Goal: Task Accomplishment & Management: Use online tool/utility

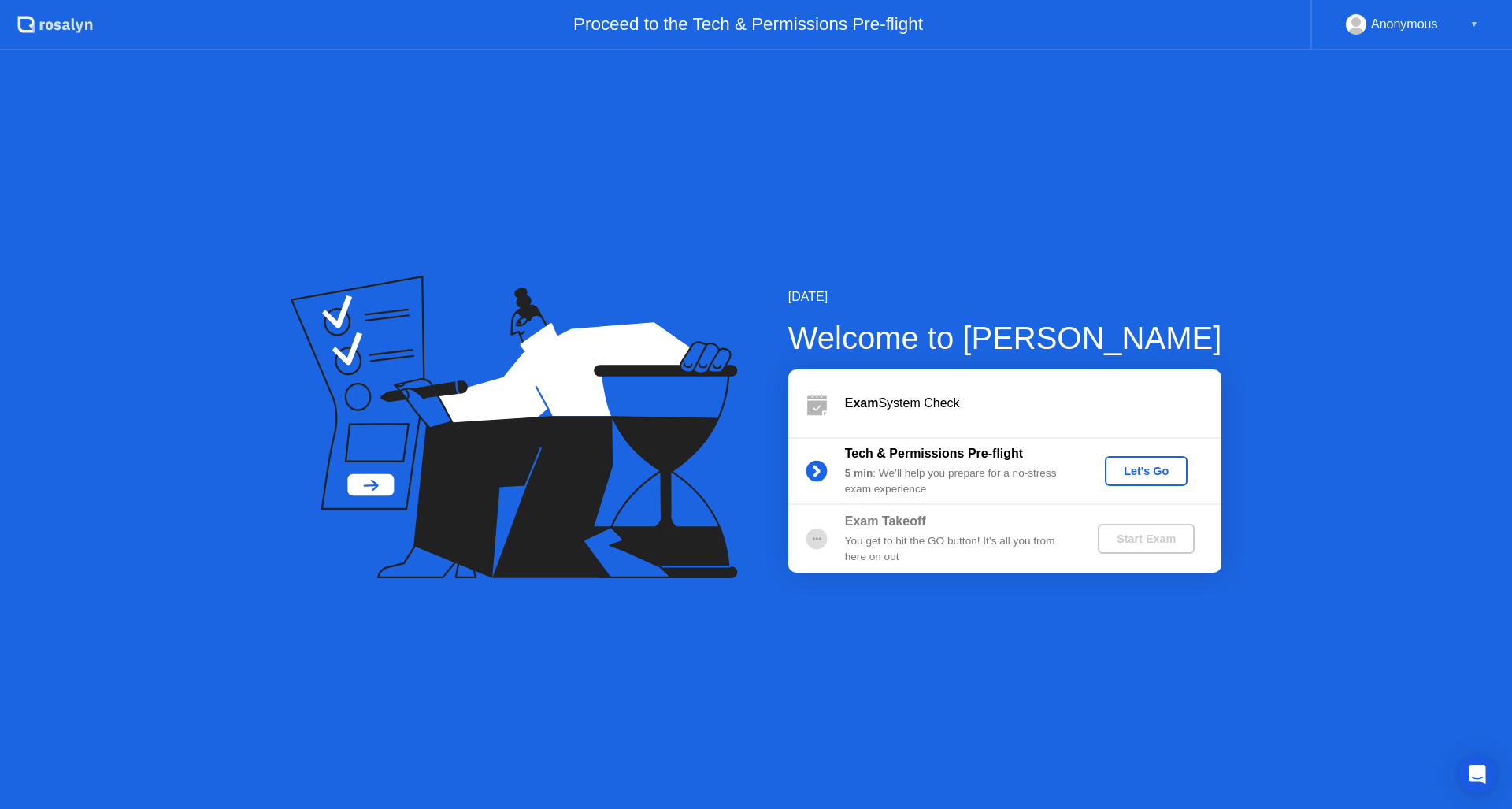
click at [1167, 476] on div "Let's Go" at bounding box center [1146, 471] width 70 height 12
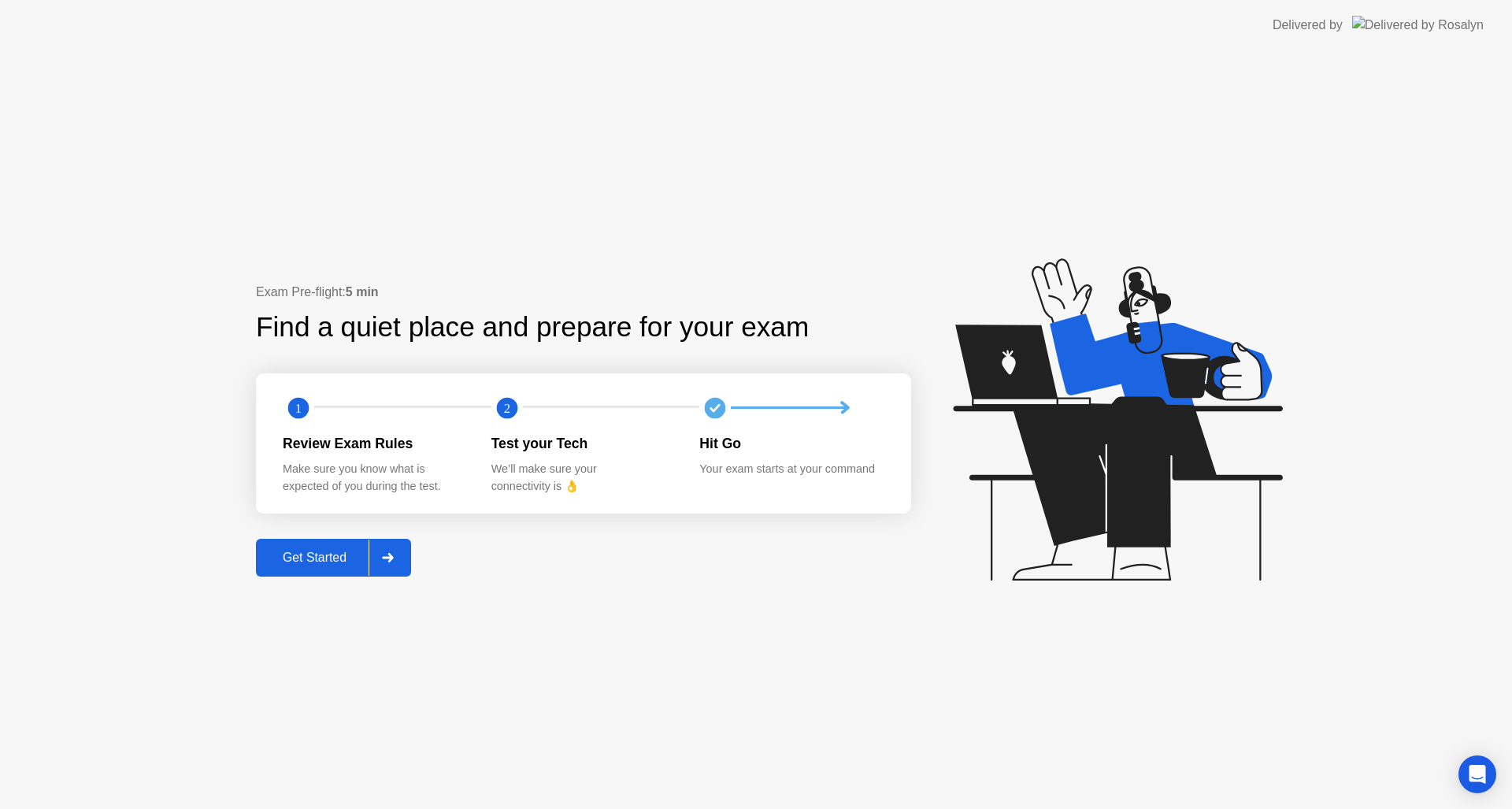
click at [322, 558] on div "Get Started" at bounding box center [314, 558] width 108 height 14
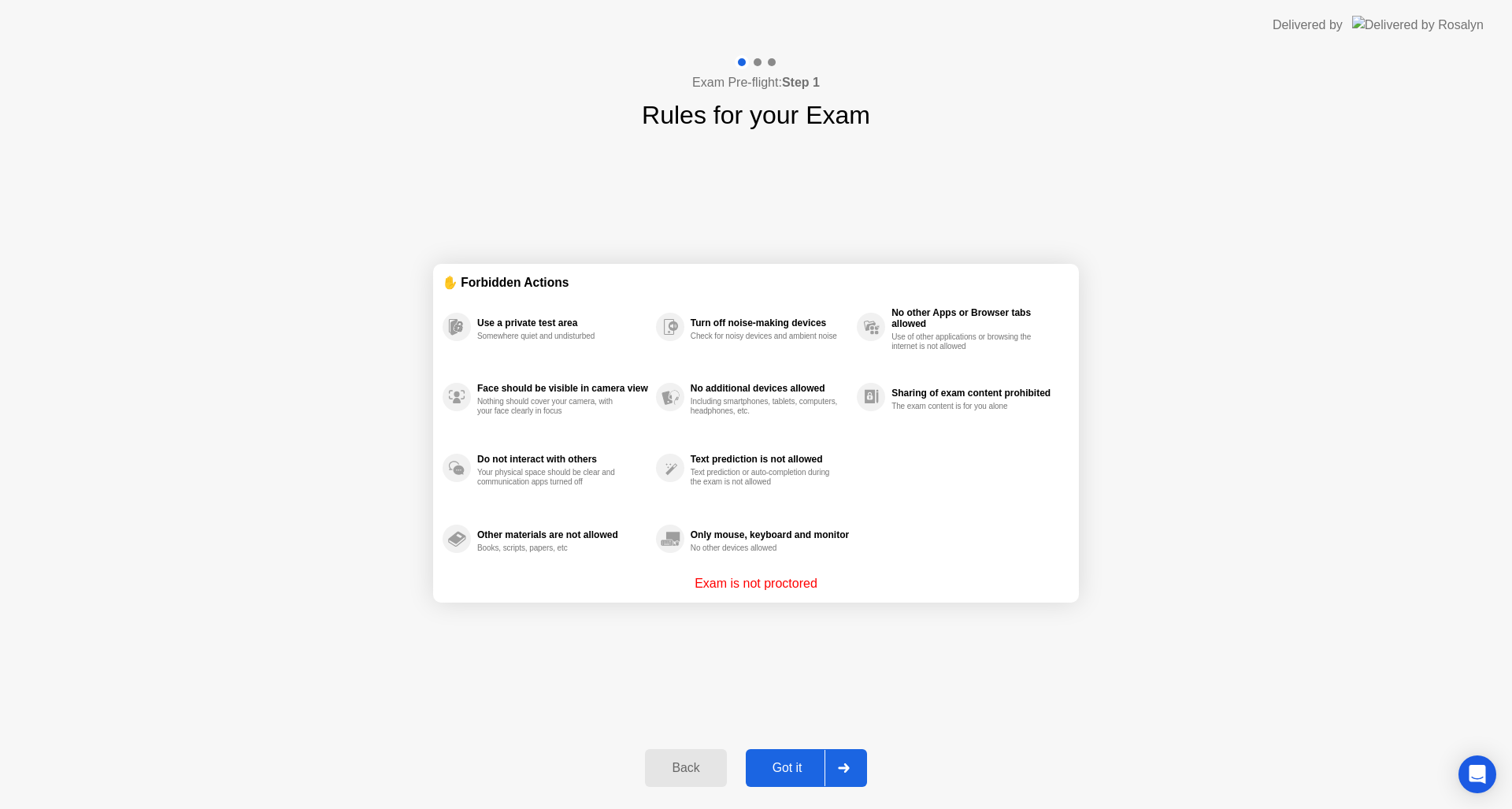
click at [783, 766] on div "Got it" at bounding box center [787, 768] width 74 height 14
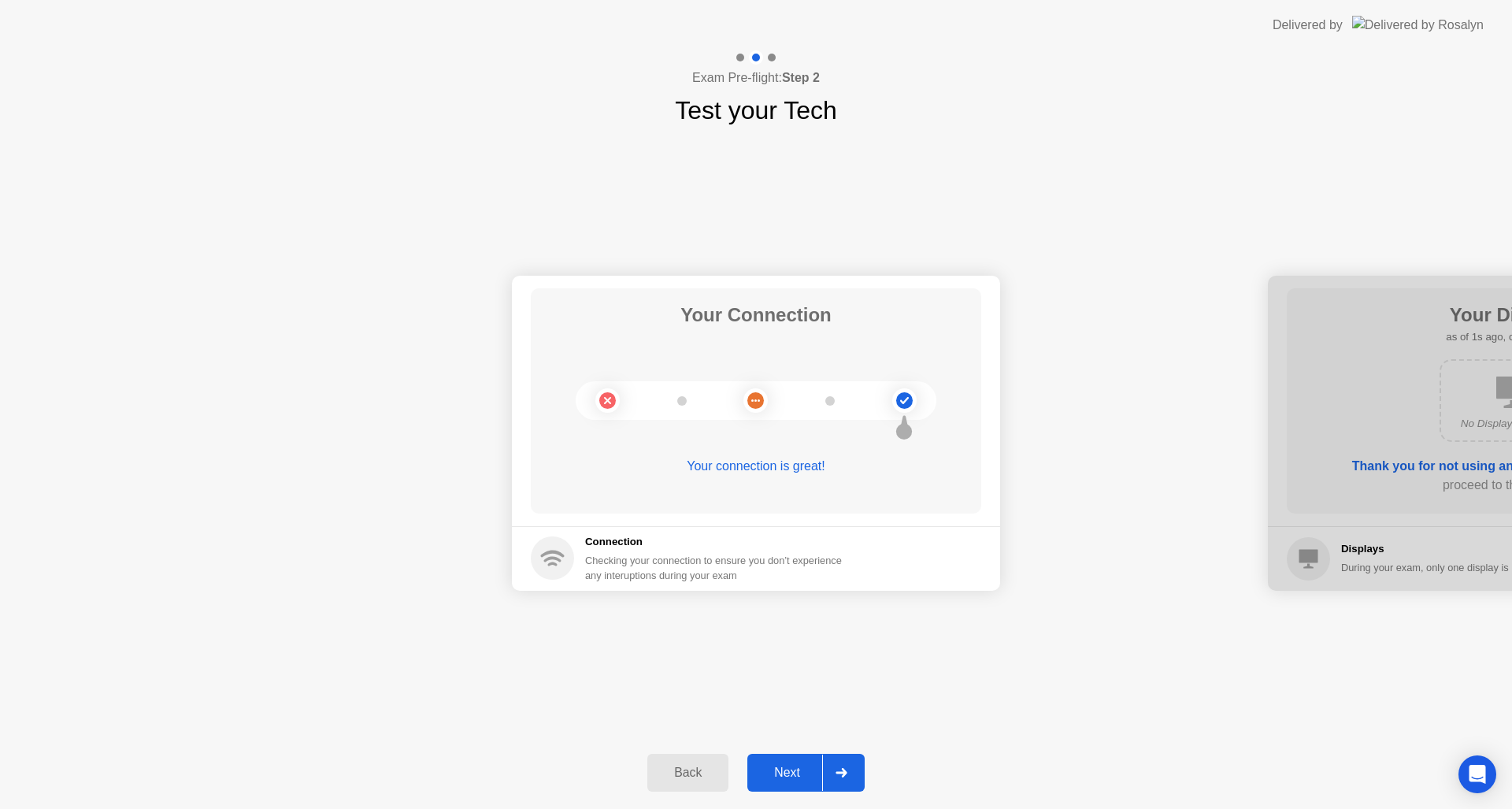
click at [785, 773] on div "Next" at bounding box center [787, 773] width 70 height 14
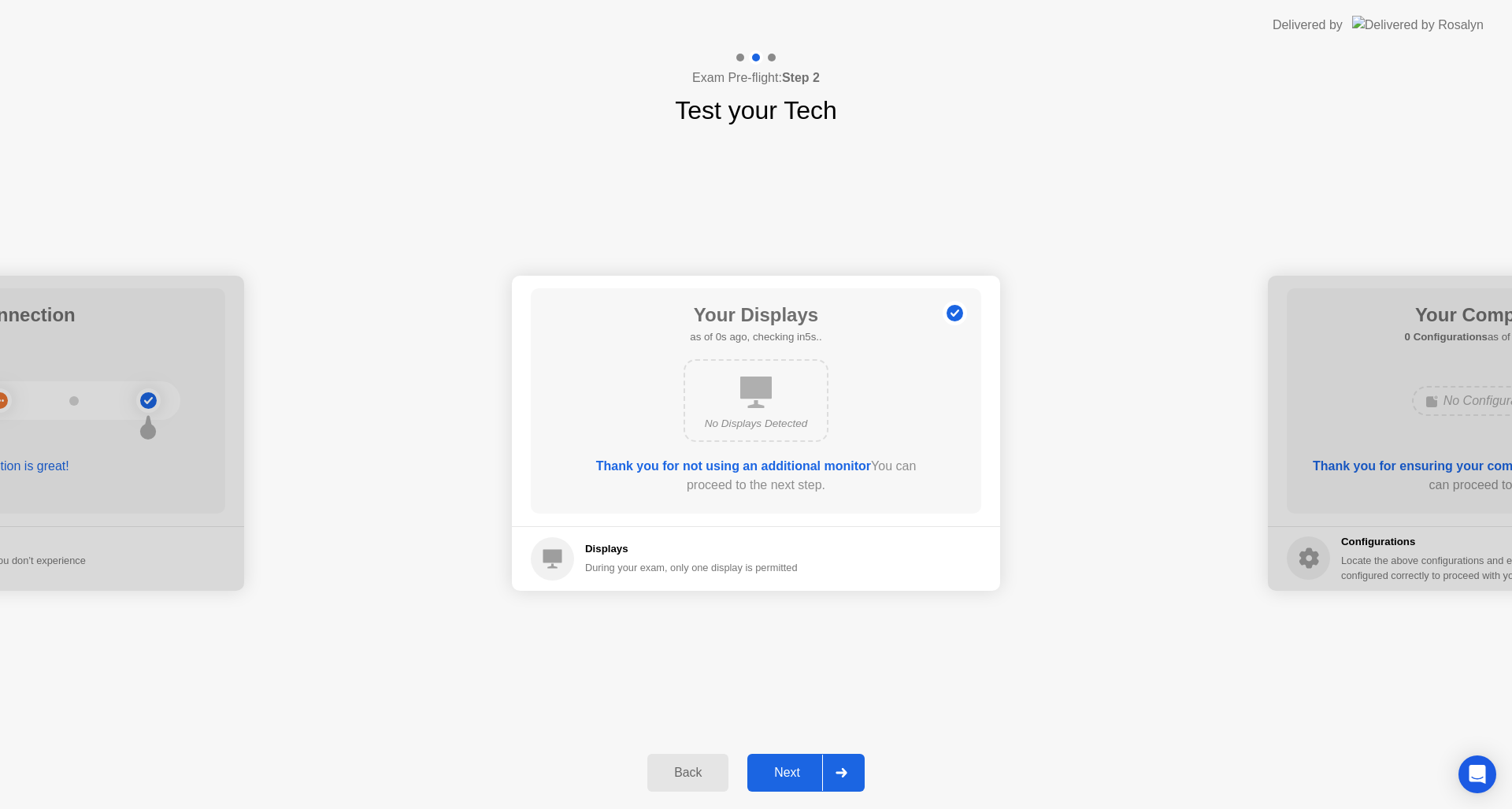
click at [777, 754] on button "Next" at bounding box center [806, 772] width 118 height 37
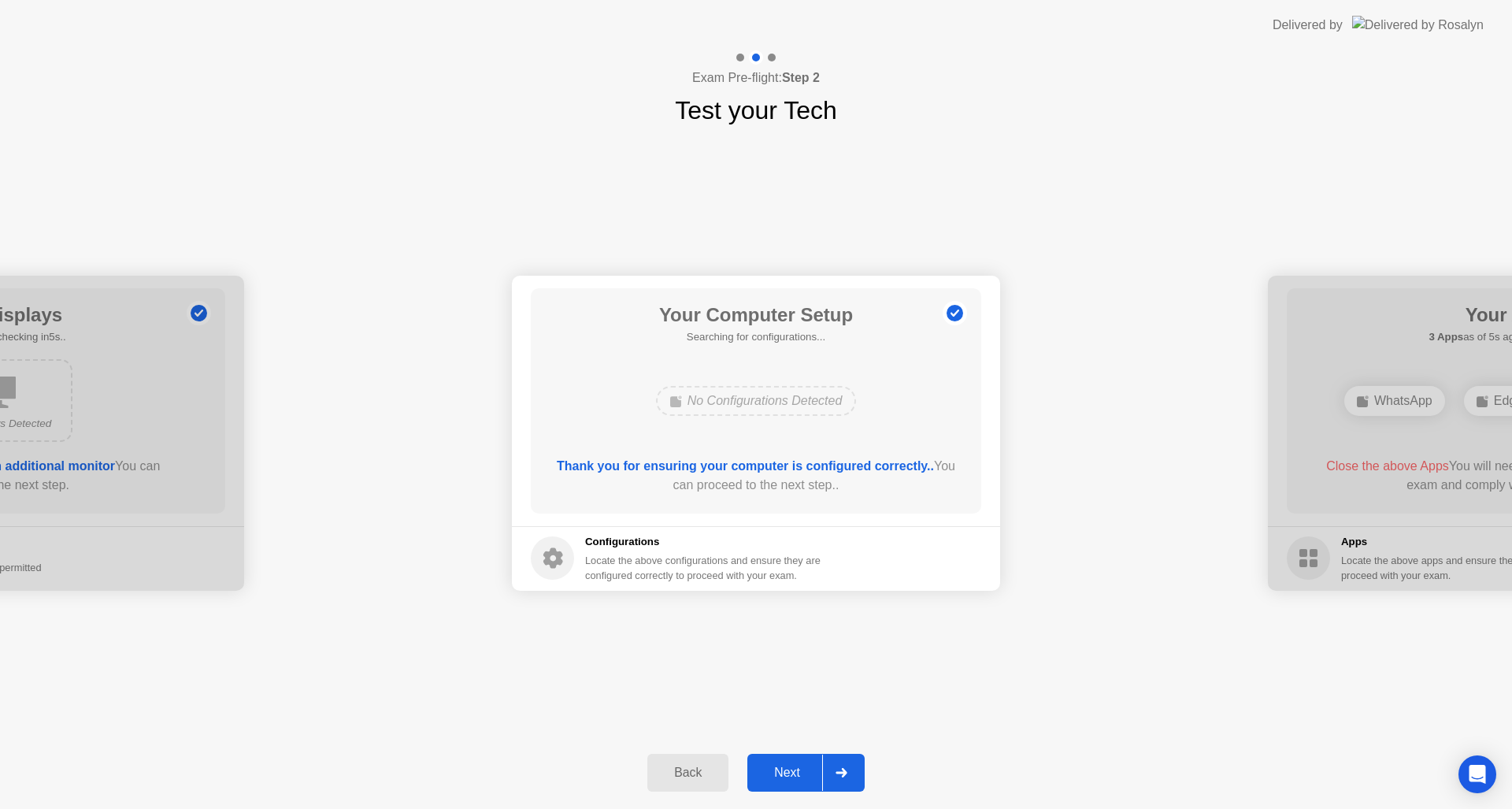
click at [781, 756] on button "Next" at bounding box center [806, 772] width 118 height 37
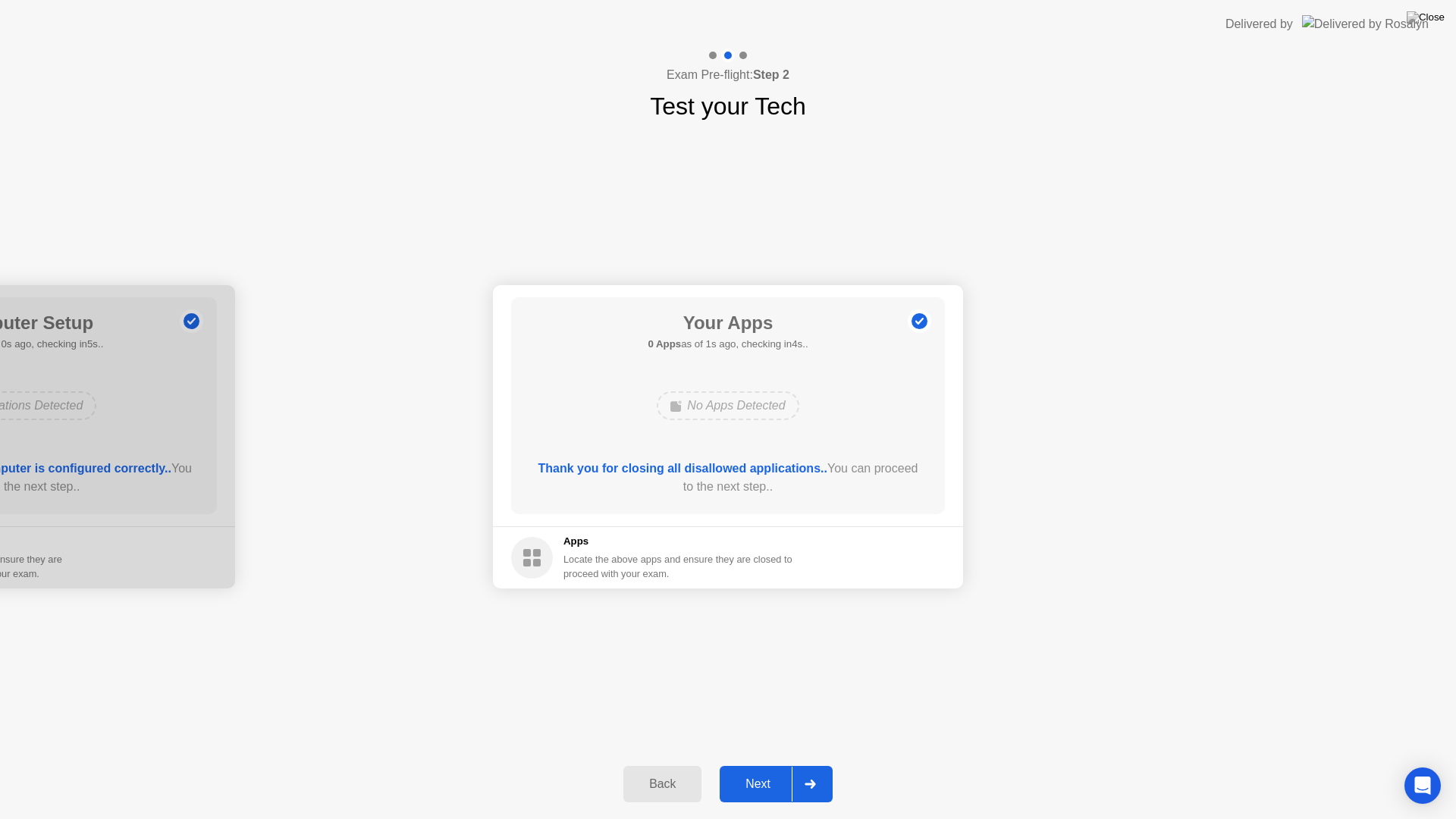
click at [767, 778] on div "Next" at bounding box center [758, 785] width 68 height 14
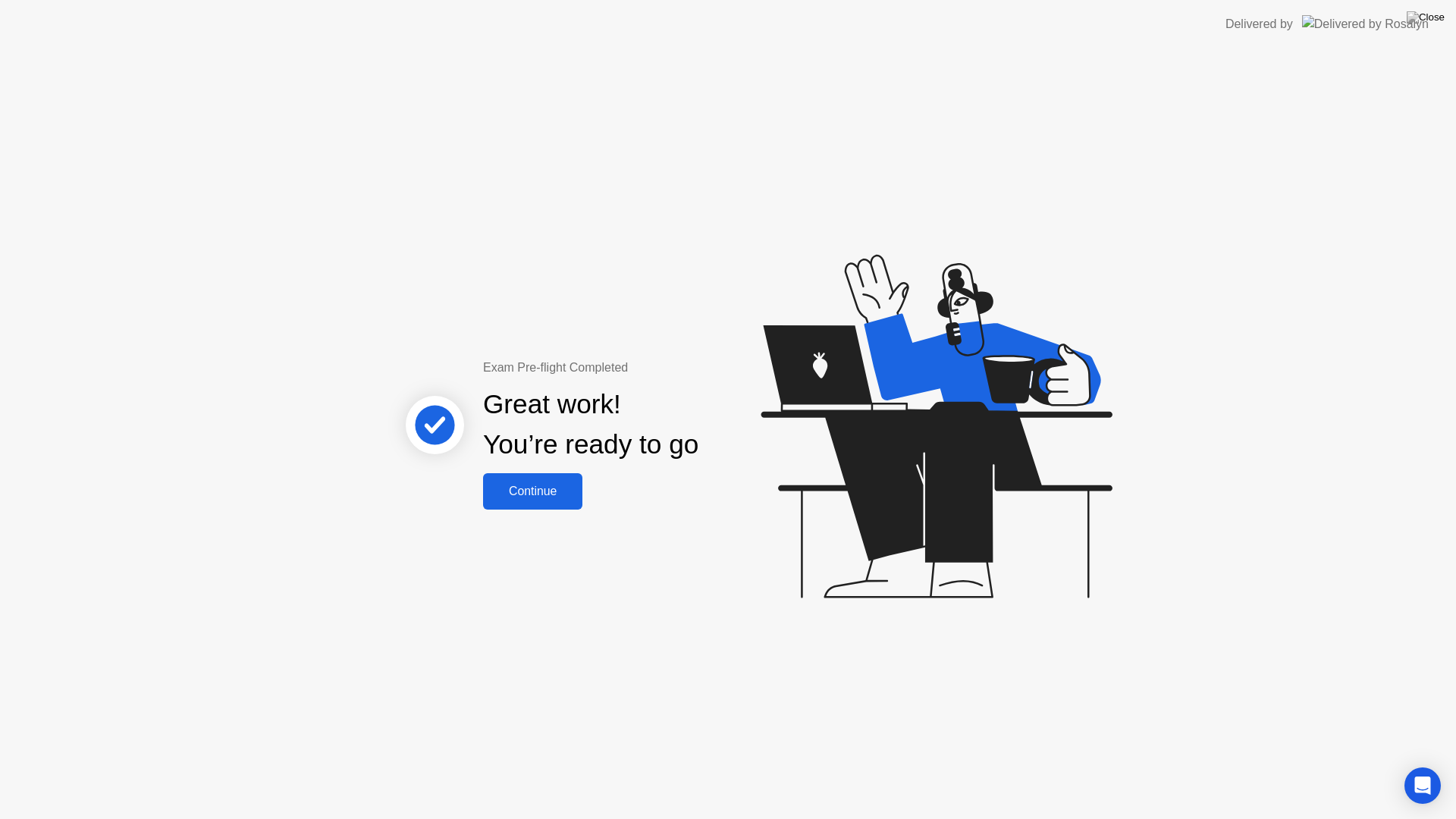
click at [574, 494] on div "Continue" at bounding box center [532, 491] width 90 height 14
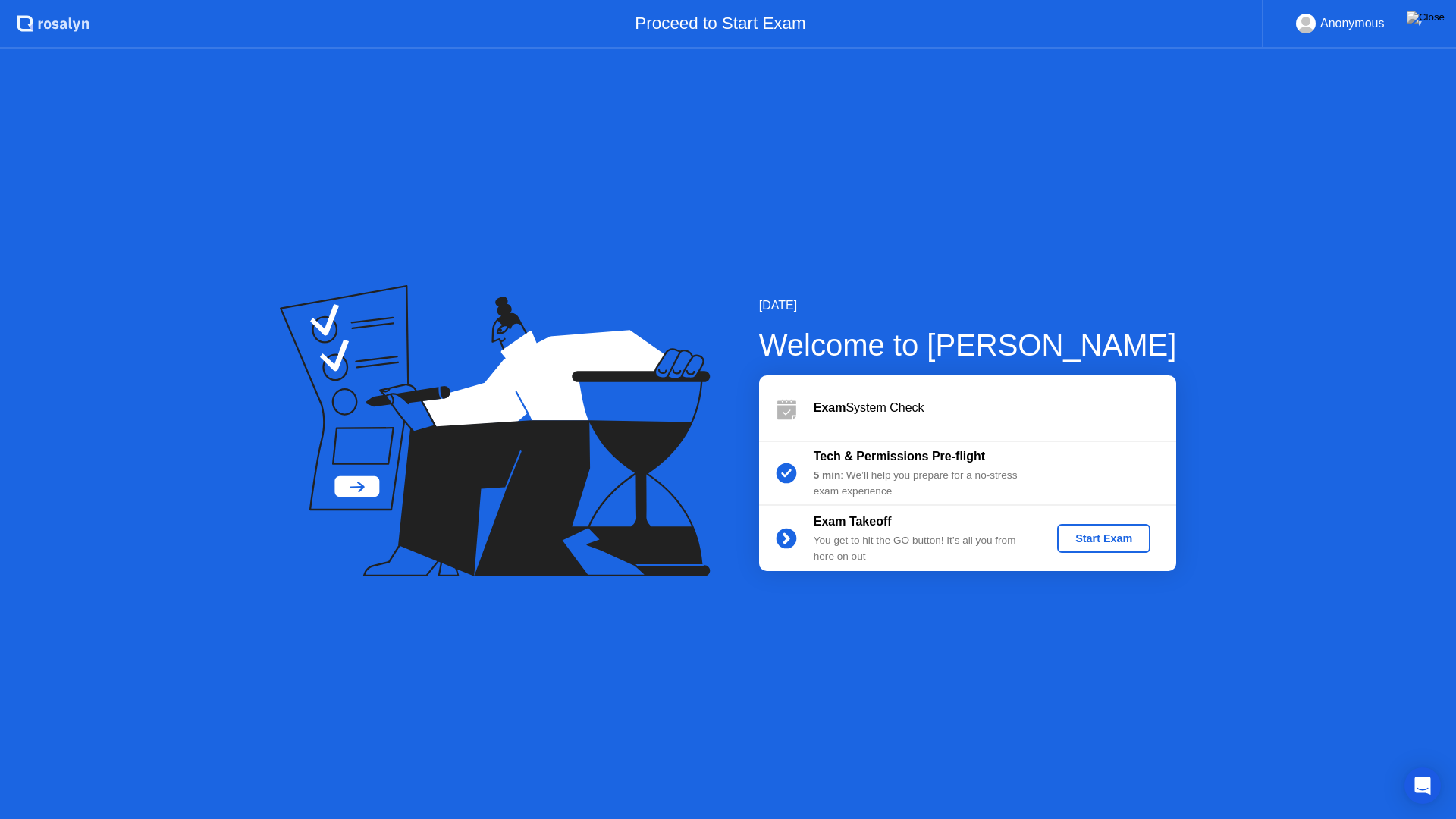
drag, startPoint x: 1329, startPoint y: 4, endPoint x: 1297, endPoint y: 46, distance: 52.8
click at [1294, 46] on div "Anonymous ▼" at bounding box center [1359, 24] width 194 height 49
drag, startPoint x: 743, startPoint y: 184, endPoint x: 1242, endPoint y: 449, distance: 565.0
click at [1130, 526] on button "Start Exam" at bounding box center [1104, 539] width 93 height 29
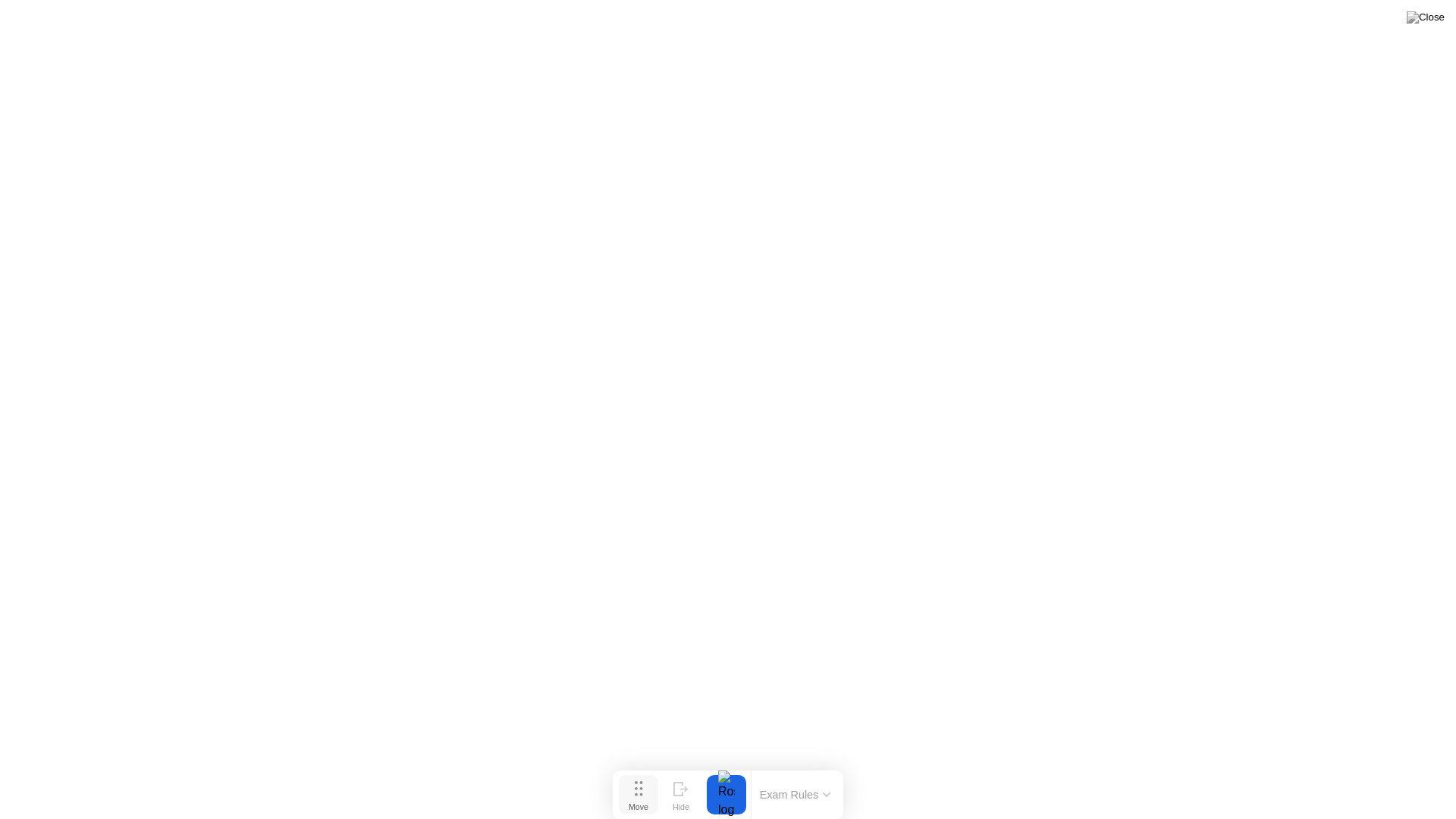
click at [646, 778] on button "Move" at bounding box center [639, 795] width 39 height 39
drag, startPoint x: 646, startPoint y: 789, endPoint x: 643, endPoint y: 804, distance: 15.3
click at [643, 778] on button "Move" at bounding box center [634, 795] width 39 height 39
click at [789, 778] on div "Exam Rules" at bounding box center [792, 795] width 88 height 49
click at [792, 778] on button "Exam Rules" at bounding box center [793, 795] width 81 height 14
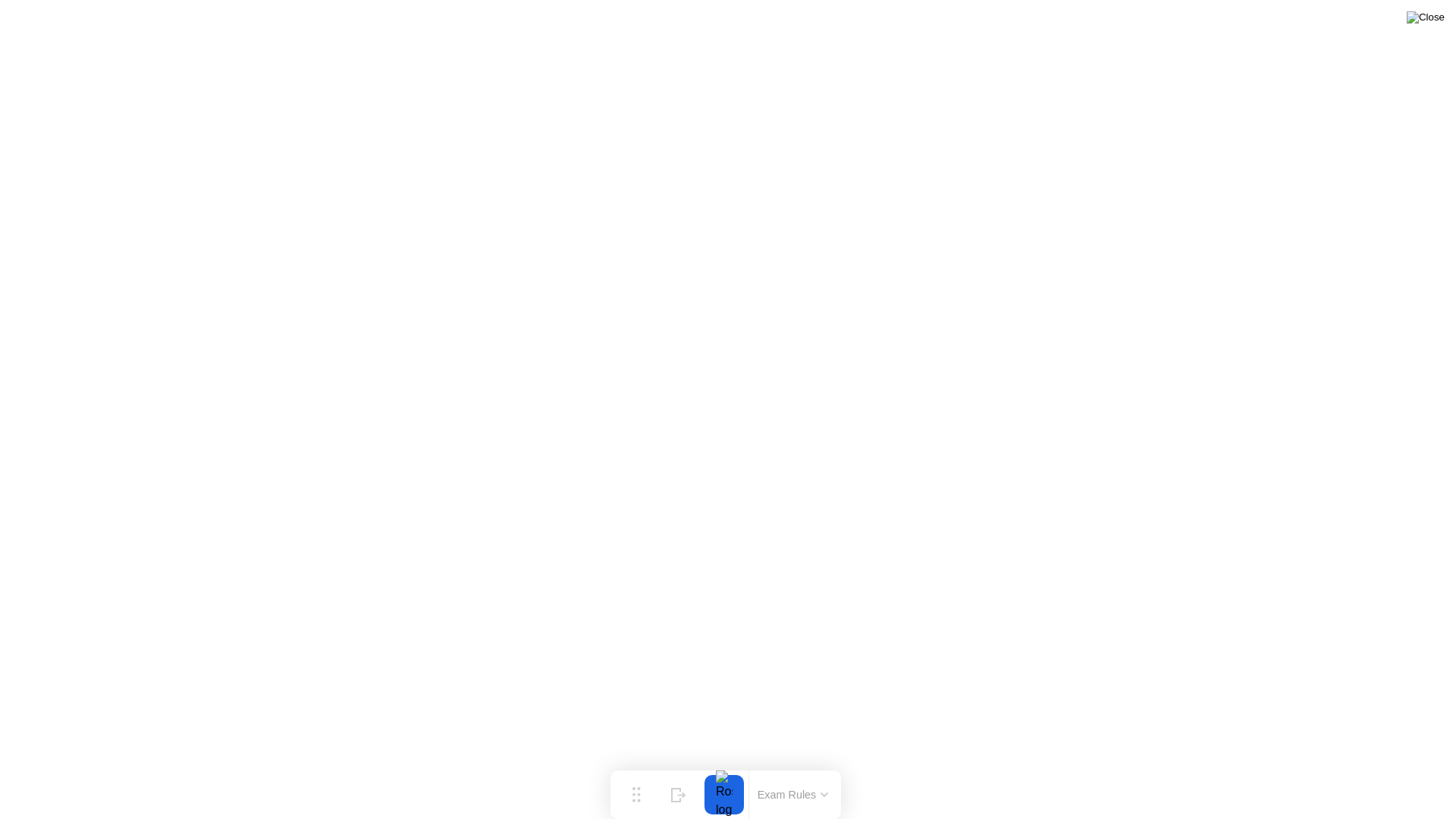
click at [1428, 21] on img at bounding box center [1426, 17] width 38 height 12
